Goal: Find specific page/section

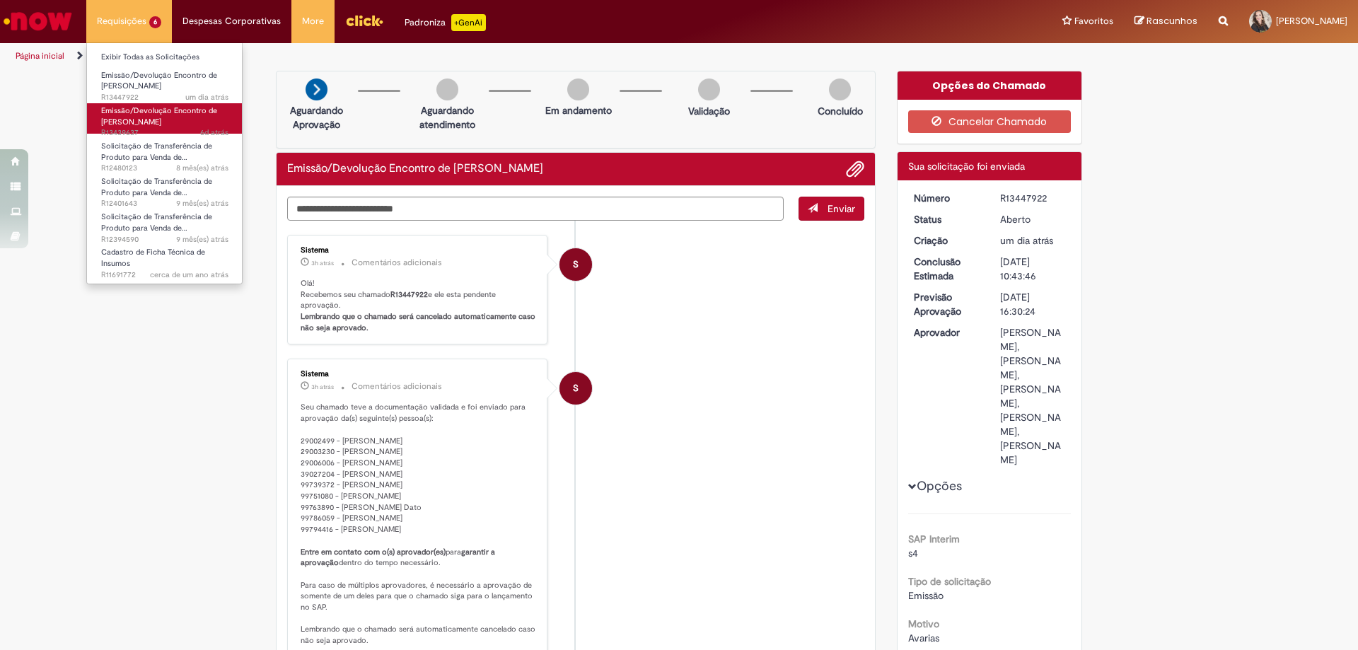
click at [159, 124] on span "Emissão/Devolução Encontro de [PERSON_NAME]" at bounding box center [159, 116] width 116 height 22
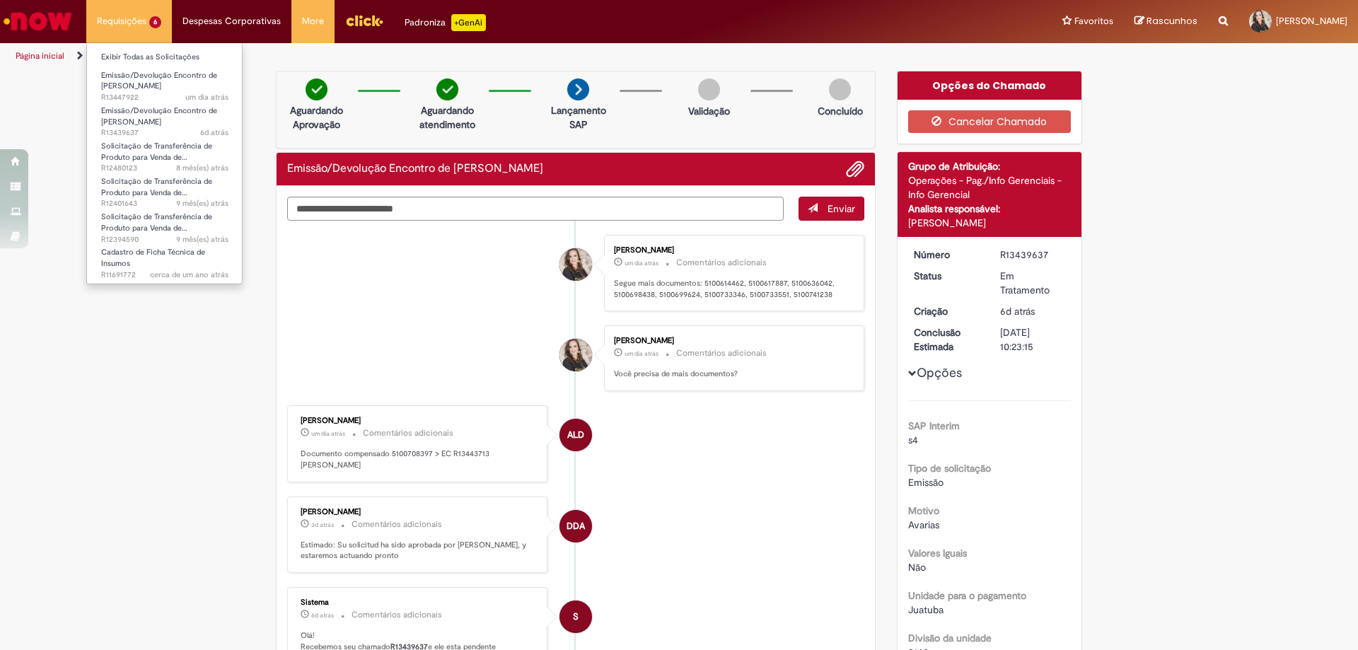
click at [134, 20] on li "Requisições 6 Exibir Todas as Solicitações Emissão/Devolução Encontro de Contas…" at bounding box center [129, 21] width 86 height 42
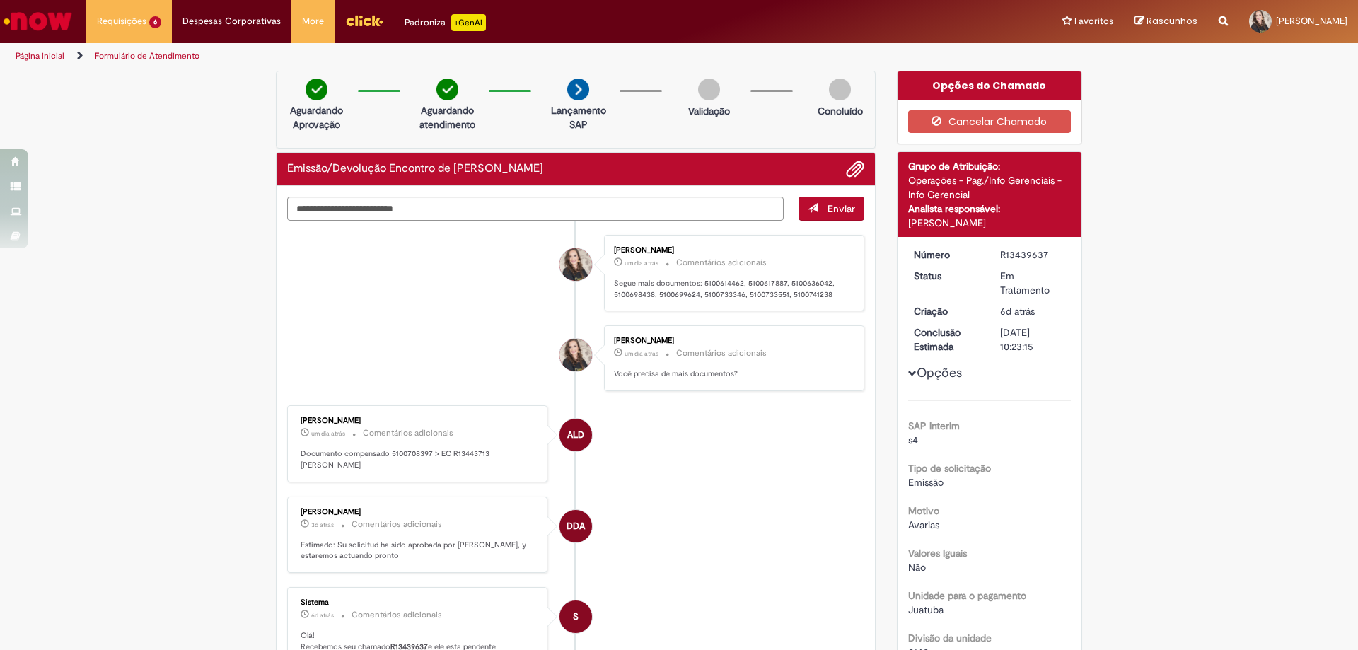
click at [49, 61] on link "Página inicial" at bounding box center [40, 55] width 49 height 11
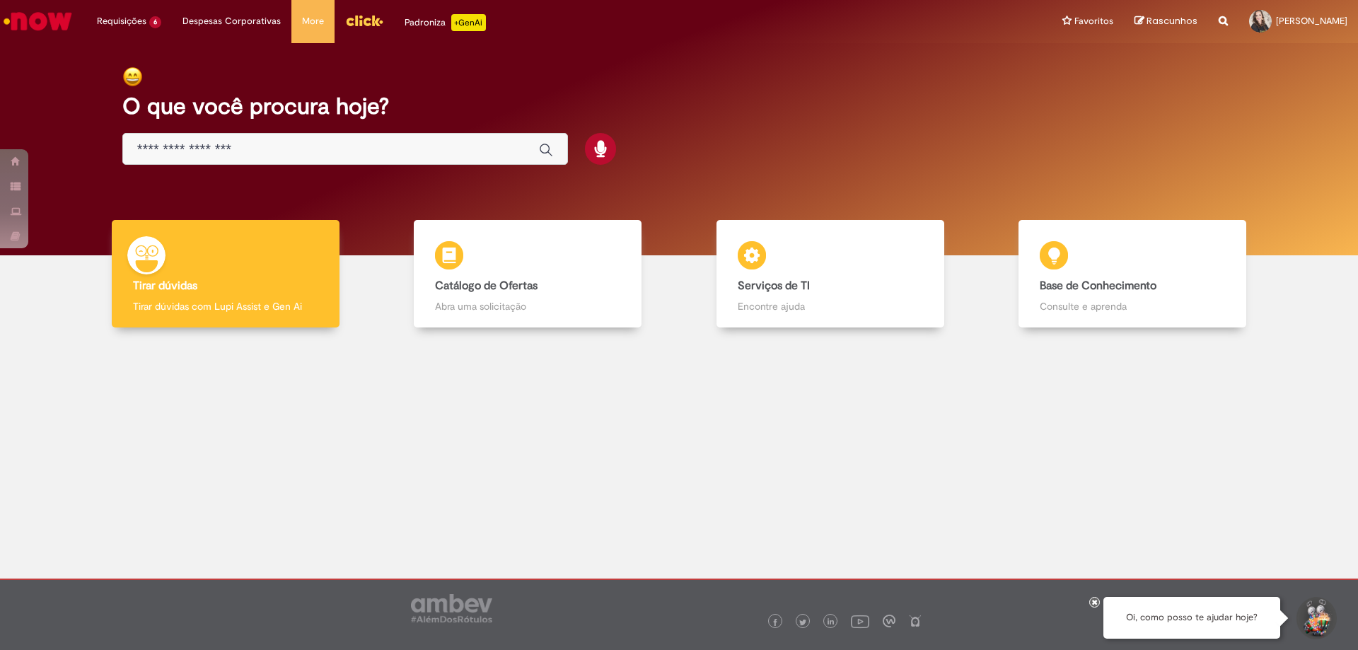
click at [245, 141] on div "Global" at bounding box center [345, 149] width 446 height 32
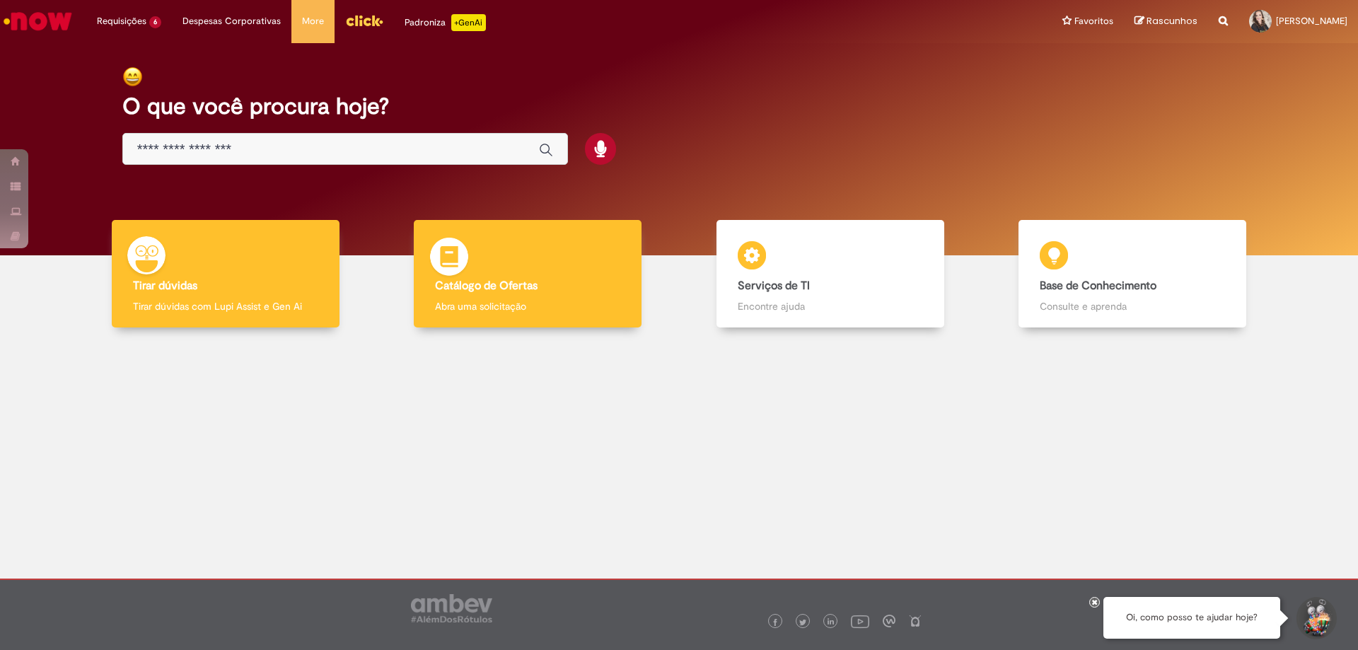
click at [461, 287] on b "Catálogo de Ofertas" at bounding box center [486, 286] width 103 height 14
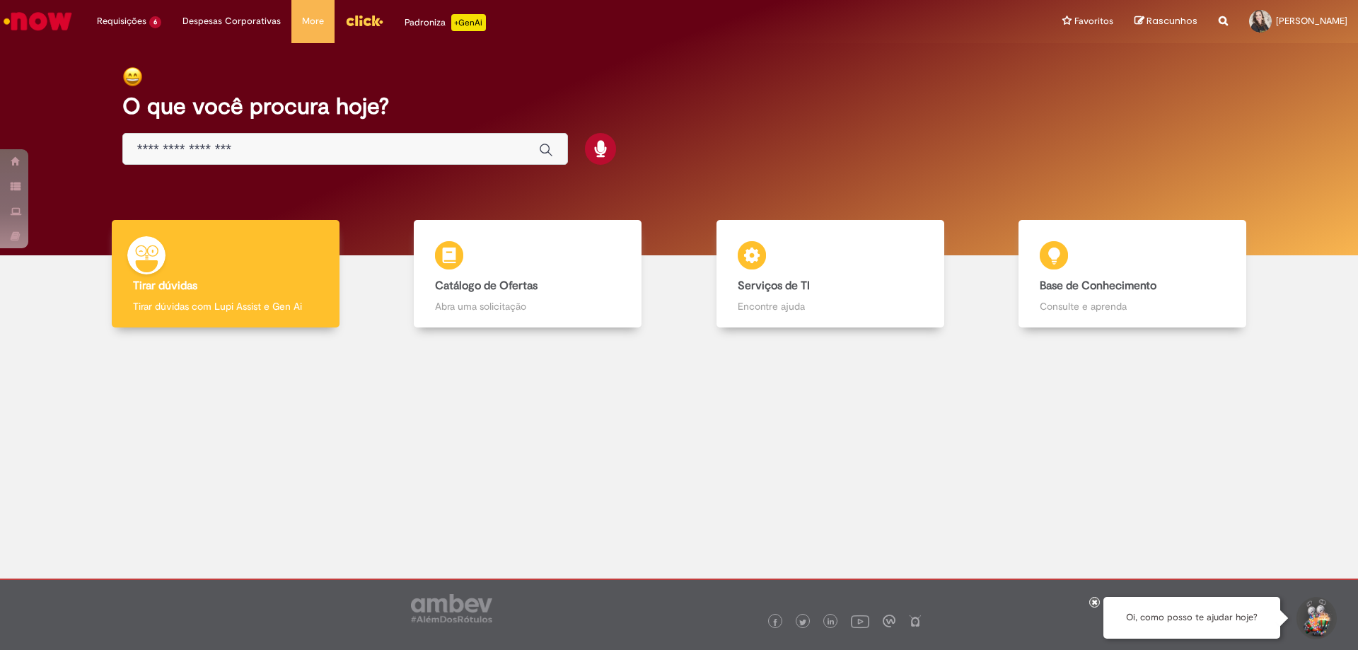
click at [241, 152] on input "Basta digitar aqui" at bounding box center [331, 149] width 388 height 16
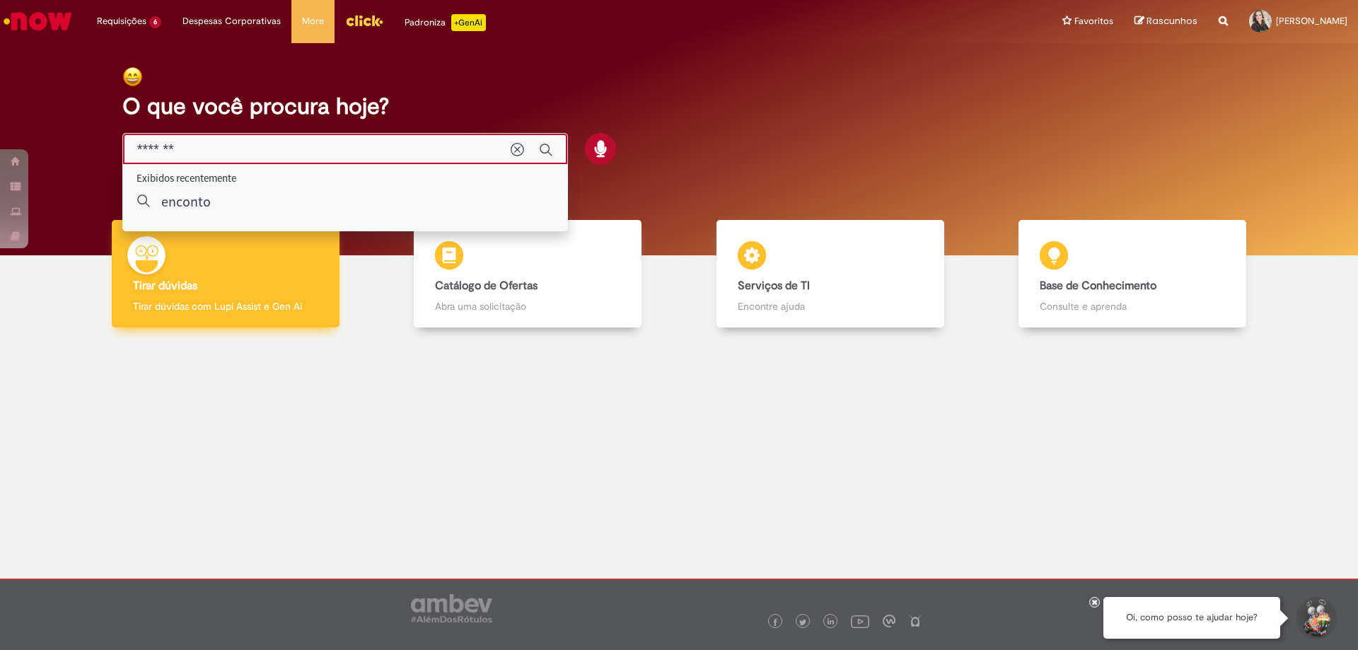
type input "**********"
